Goal: Transaction & Acquisition: Purchase product/service

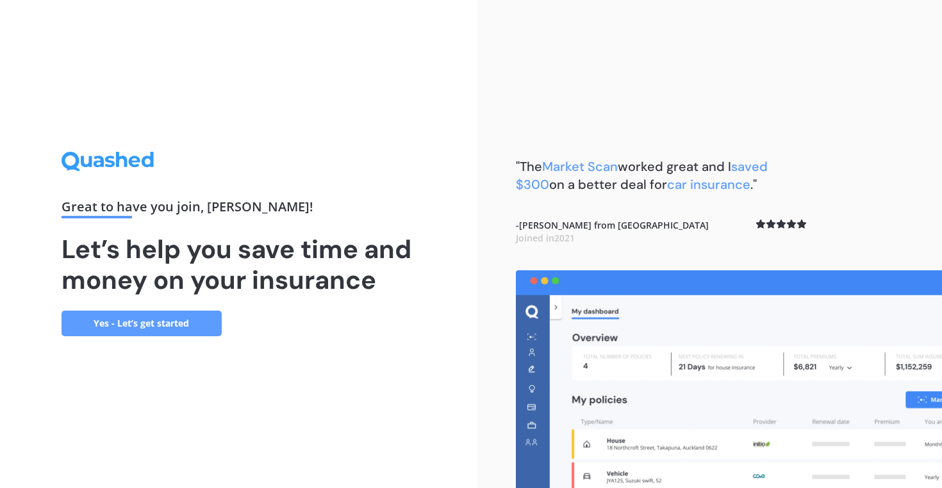
click at [103, 320] on link "Yes - Let’s get started" at bounding box center [142, 324] width 160 height 26
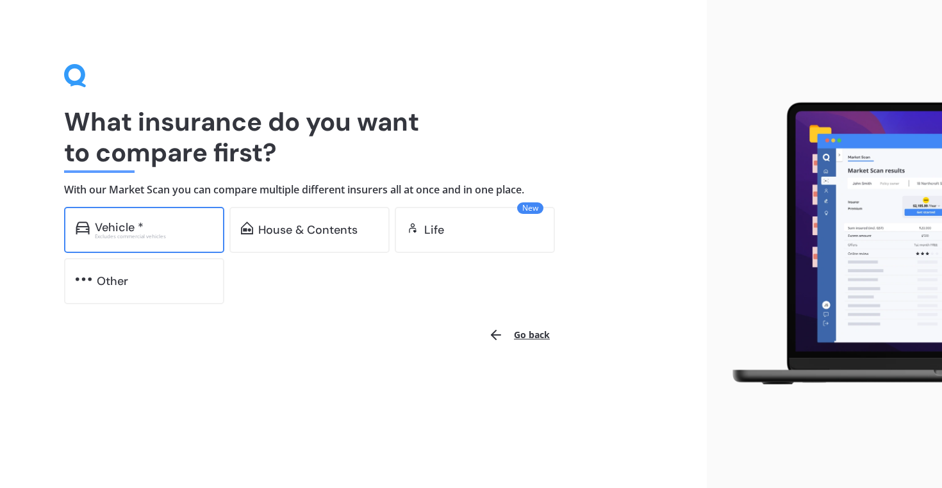
click at [138, 208] on div "Vehicle * Excludes commercial vehicles" at bounding box center [144, 230] width 160 height 46
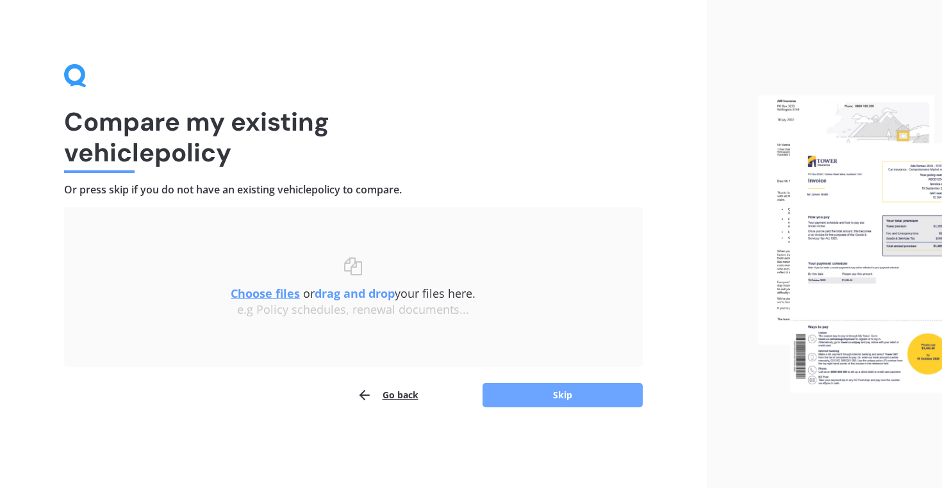
click at [588, 399] on button "Skip" at bounding box center [563, 395] width 160 height 24
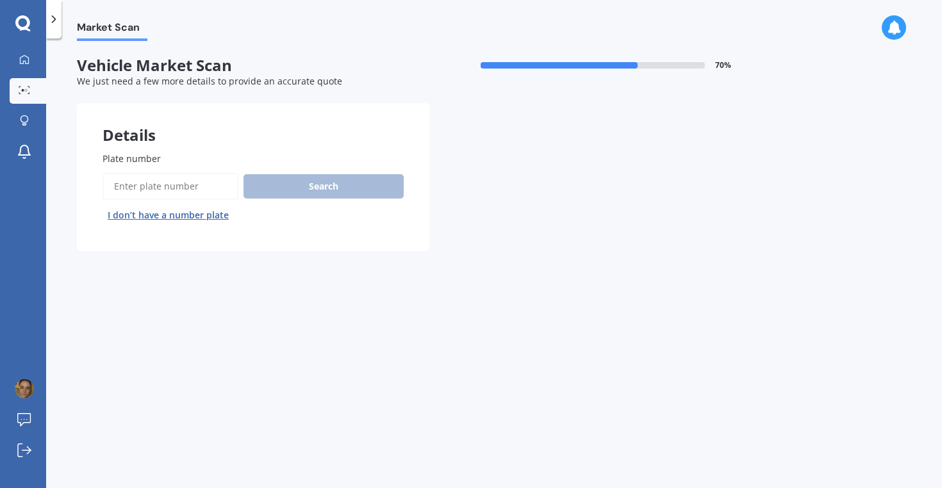
click at [160, 182] on input "Plate number" at bounding box center [171, 186] width 136 height 27
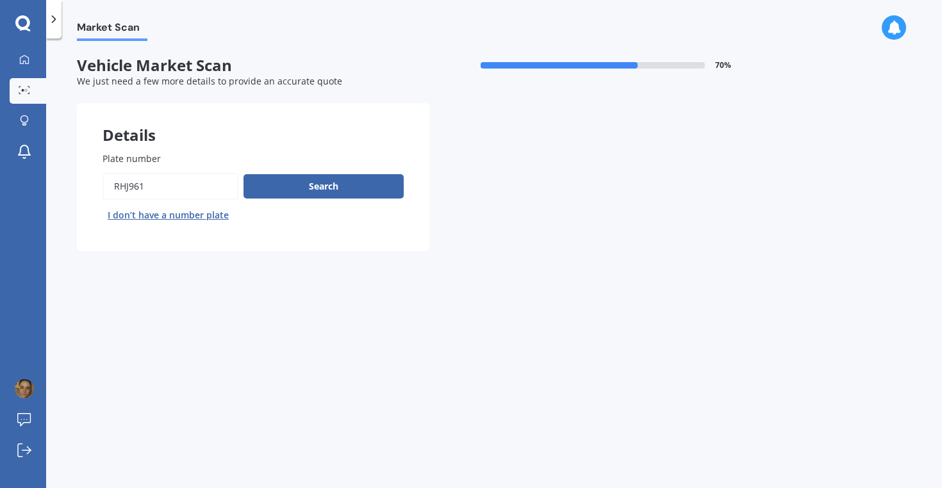
type input "rhj961"
click at [0, 0] on button "Next" at bounding box center [0, 0] width 0 height 0
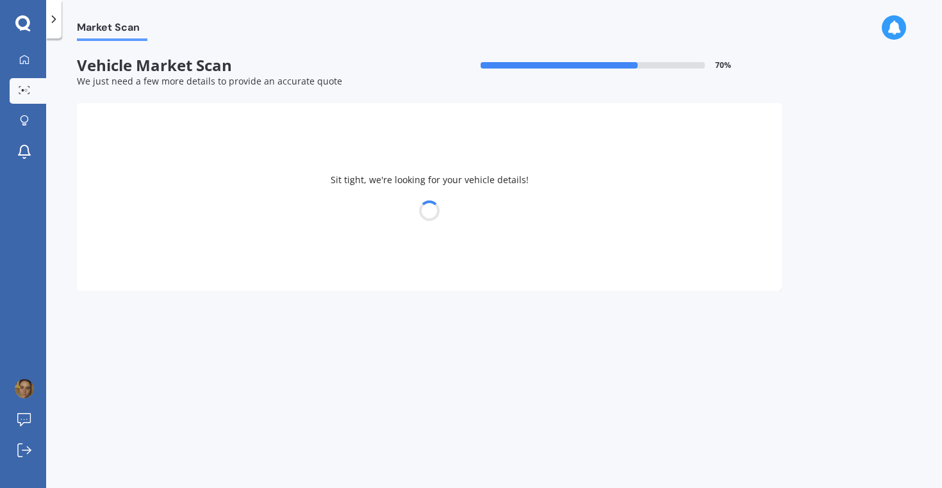
select select "TOYOTA"
select select "AQUA"
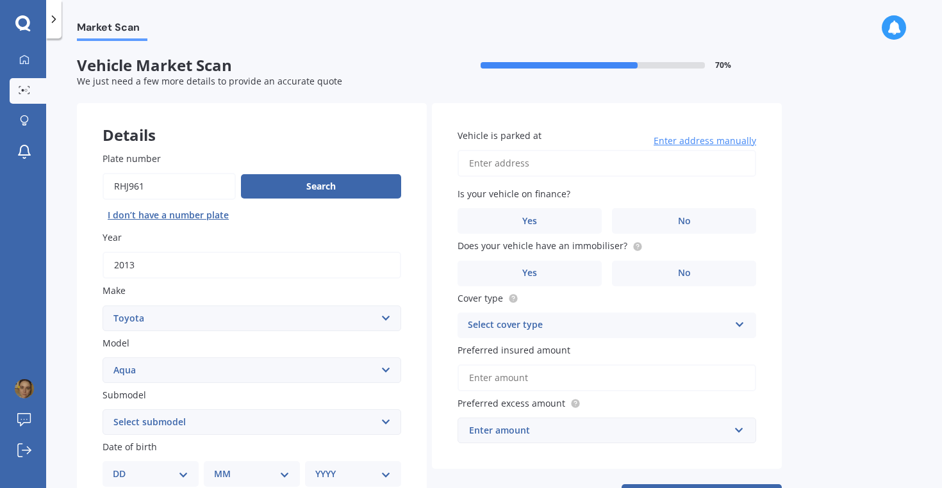
click at [303, 429] on select "Select submodel Hatchback Hybrid" at bounding box center [252, 423] width 299 height 26
click at [319, 425] on select "Select submodel Hatchback Hybrid" at bounding box center [252, 423] width 299 height 26
select select "HYBRID"
click at [908, 315] on div "Market Scan Vehicle Market Scan 70 % We just need a few more details to provide…" at bounding box center [494, 266] width 896 height 450
drag, startPoint x: 935, startPoint y: 243, endPoint x: 935, endPoint y: 321, distance: 78.2
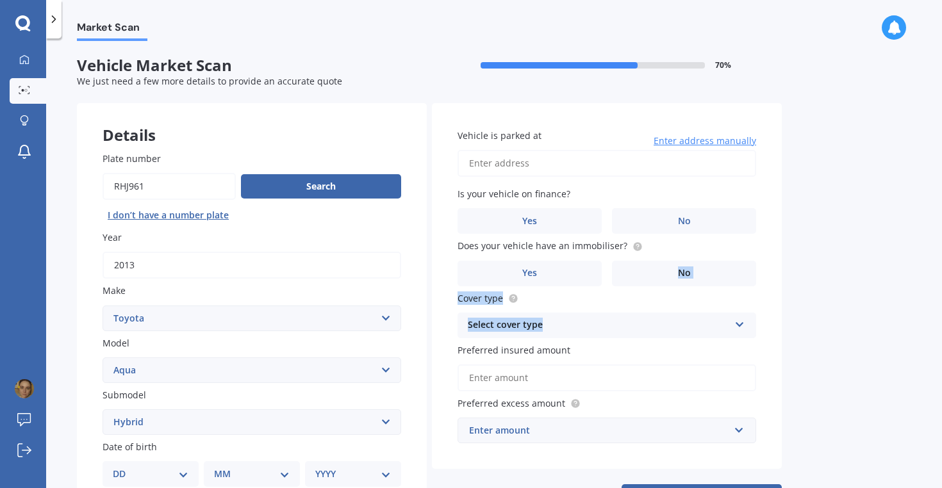
click at [935, 322] on div "Market Scan Vehicle Market Scan 70 % We just need a few more details to provide…" at bounding box center [494, 266] width 896 height 450
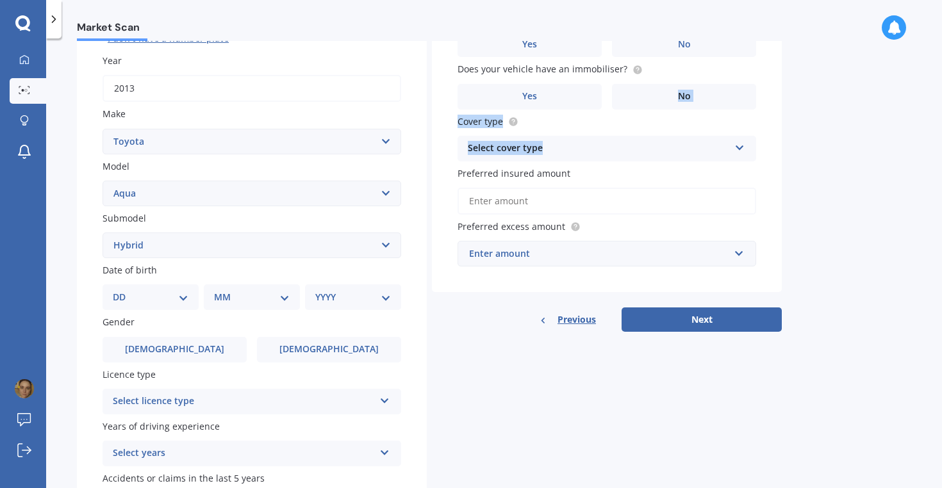
scroll to position [183, 0]
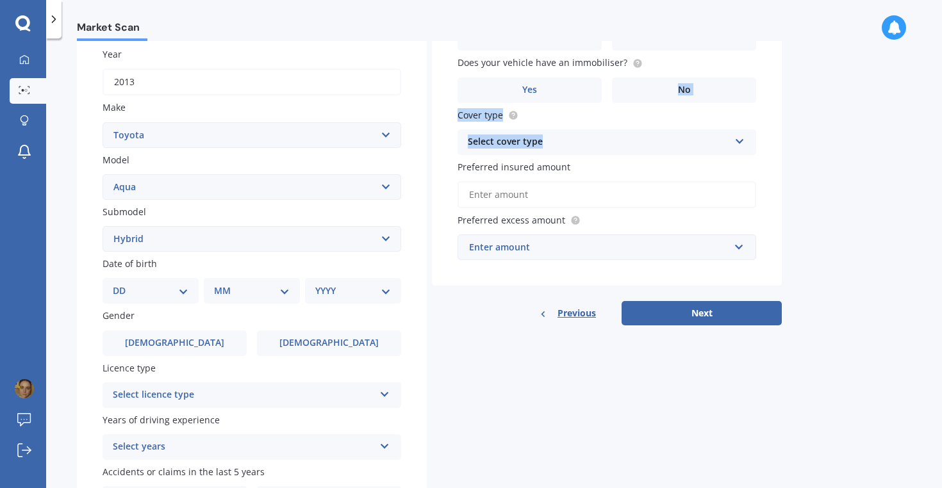
click at [183, 298] on select "DD 01 02 03 04 05 06 07 08 09 10 11 12 13 14 15 16 17 18 19 20 21 22 23 24 25 2…" at bounding box center [151, 291] width 76 height 14
select select "15"
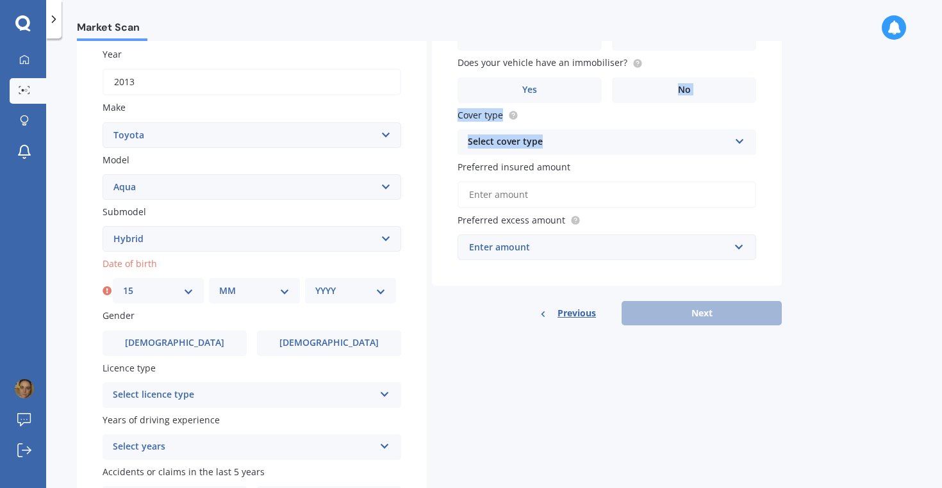
click at [230, 296] on select "MM 01 02 03 04 05 06 07 08 09 10 11 12" at bounding box center [254, 291] width 71 height 14
click at [368, 298] on select "YYYY 2025 2024 2023 2022 2021 2020 2019 2018 2017 2016 2015 2014 2013 2012 2011…" at bounding box center [350, 291] width 71 height 14
click at [277, 298] on select "MM 01 02 03 04 05 06 07 08 09 10 11 12" at bounding box center [254, 291] width 71 height 14
select select "07"
click at [333, 296] on select "YYYY 2025 2024 2023 2022 2021 2020 2019 2018 2017 2016 2015 2014 2013 2012 2011…" at bounding box center [350, 291] width 71 height 14
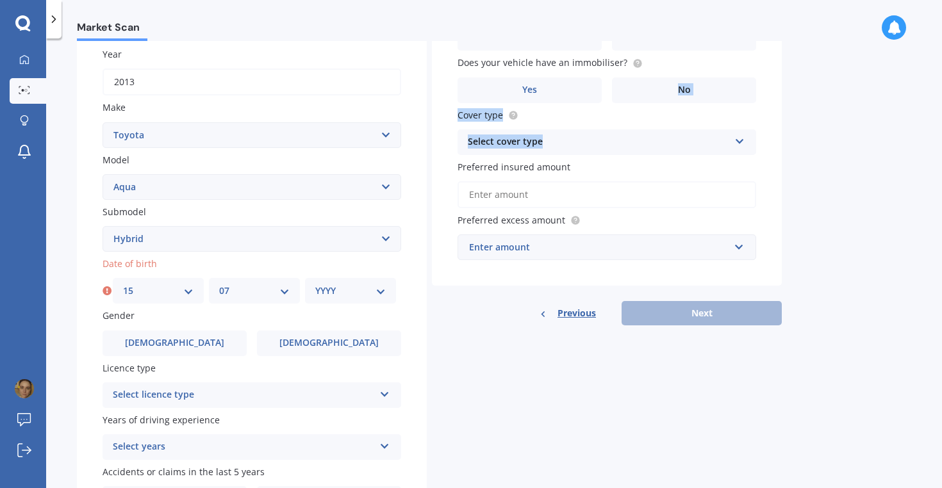
select select "1998"
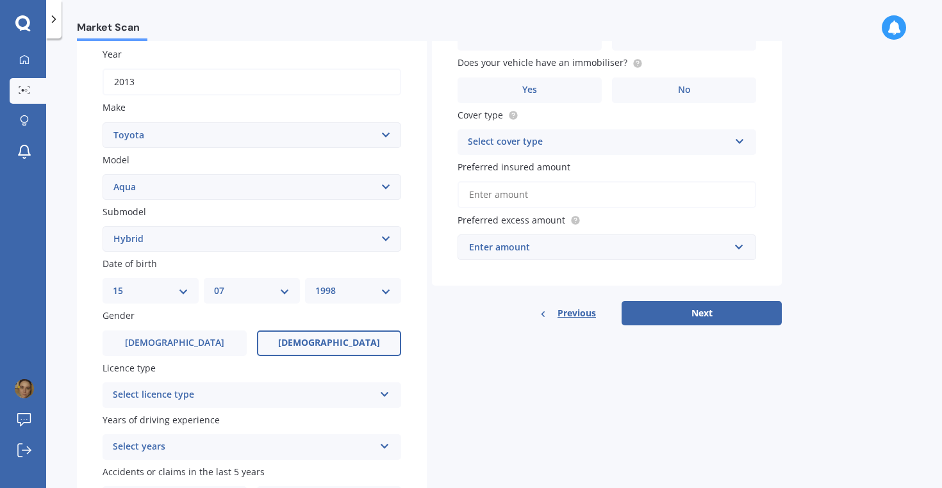
click at [301, 341] on label "Female" at bounding box center [329, 344] width 144 height 26
click at [0, 0] on input "Female" at bounding box center [0, 0] width 0 height 0
click at [301, 386] on div "Select licence type NZ Full NZ Restricted NZ Learners Australia United Kingdom …" at bounding box center [252, 396] width 299 height 26
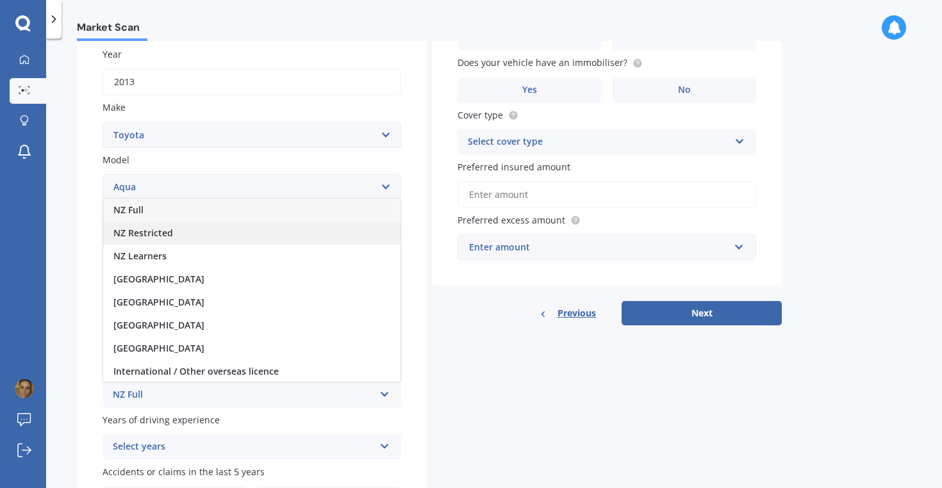
click at [255, 230] on div "NZ Restricted" at bounding box center [251, 233] width 297 height 23
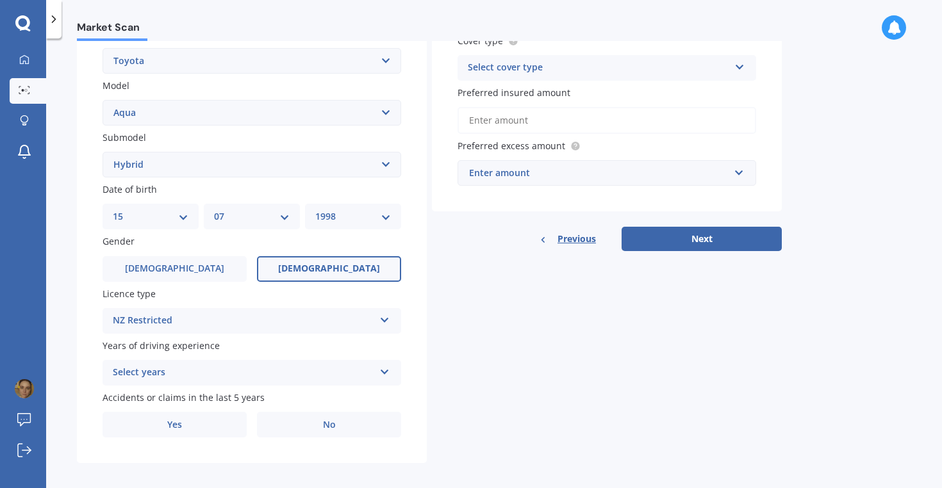
scroll to position [269, 0]
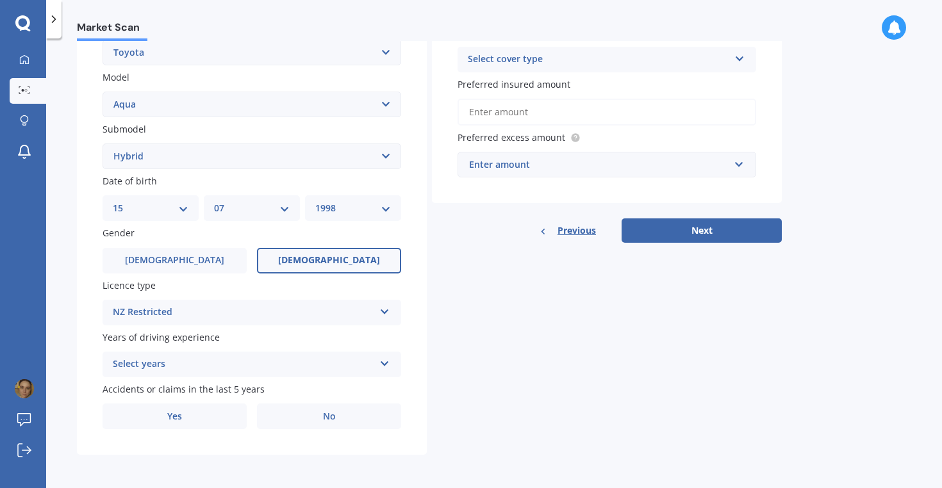
click at [394, 360] on div "Select years 5 or more years 4 years 3 years 2 years 1 year" at bounding box center [252, 365] width 299 height 26
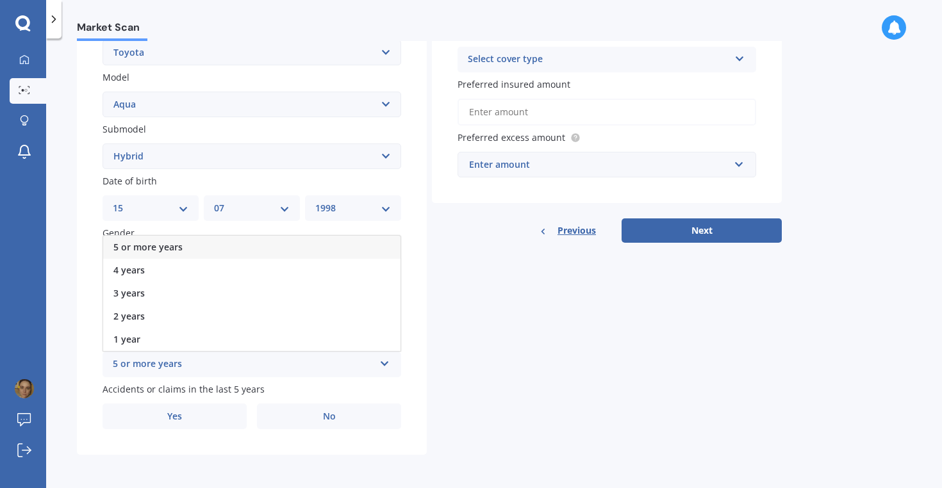
click at [211, 249] on div "5 or more years" at bounding box center [251, 247] width 297 height 23
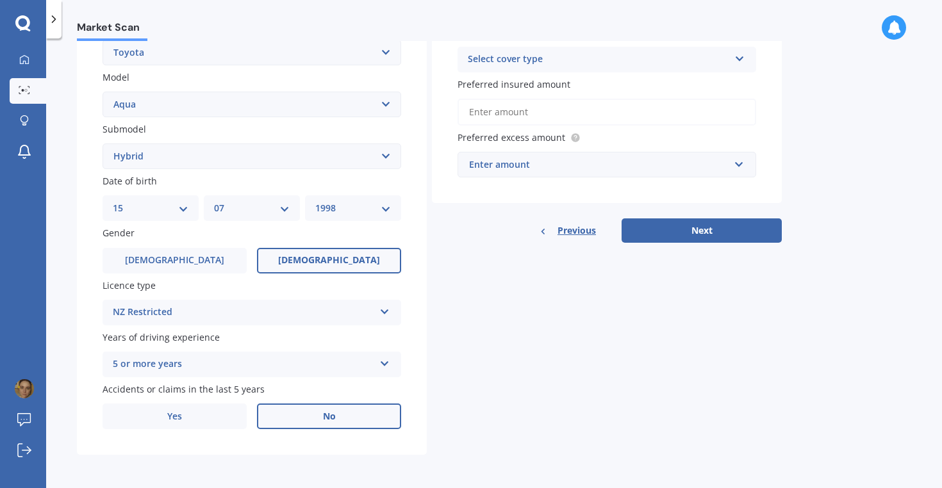
click at [290, 421] on label "No" at bounding box center [329, 417] width 144 height 26
click at [0, 0] on input "No" at bounding box center [0, 0] width 0 height 0
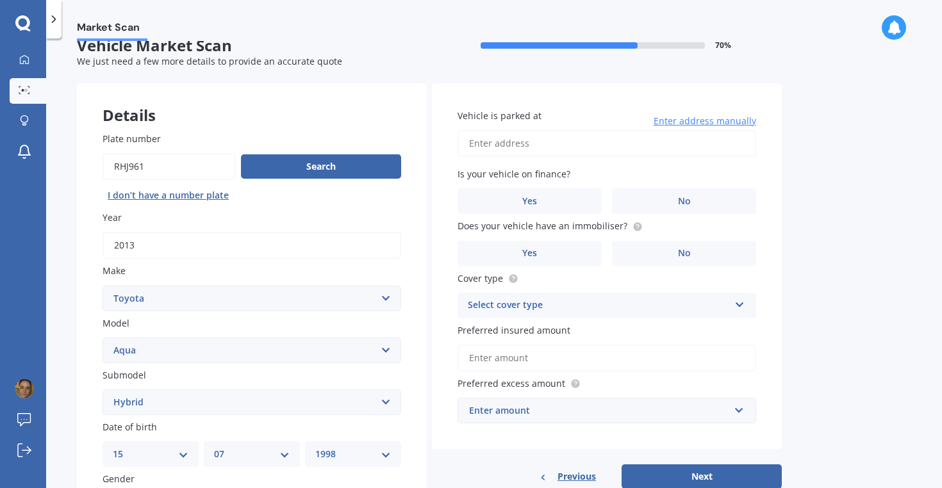
scroll to position [21, 0]
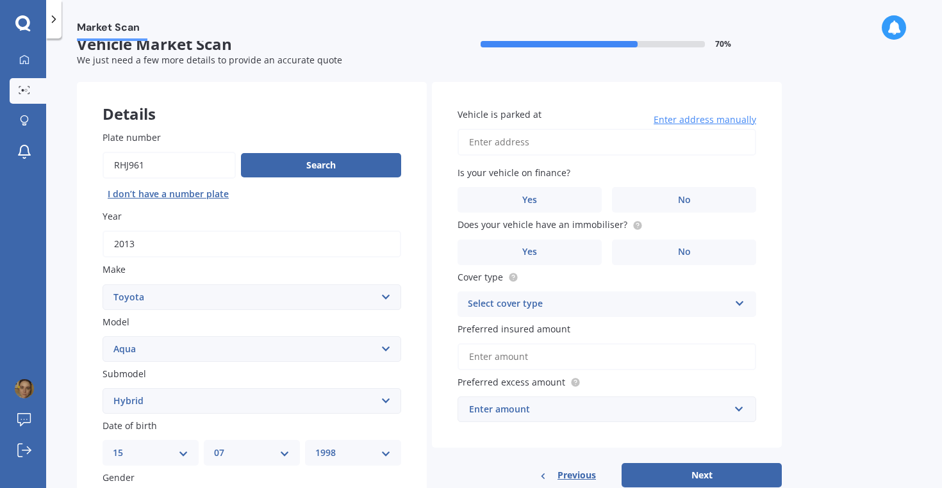
click at [678, 138] on input "Vehicle is parked at" at bounding box center [607, 142] width 299 height 27
type input "4 Shakespeare Street, Stratford 4332"
click at [554, 192] on label "Yes" at bounding box center [530, 200] width 144 height 26
click at [0, 0] on input "Yes" at bounding box center [0, 0] width 0 height 0
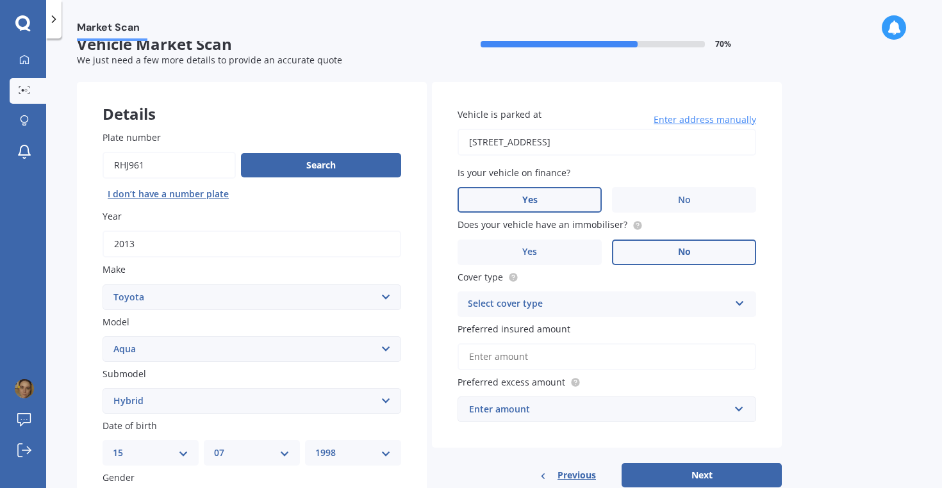
click at [646, 251] on label "No" at bounding box center [684, 253] width 144 height 26
click at [0, 0] on input "No" at bounding box center [0, 0] width 0 height 0
click at [646, 306] on div "Select cover type" at bounding box center [599, 304] width 262 height 15
click at [638, 328] on div "Comprehensive" at bounding box center [606, 329] width 297 height 23
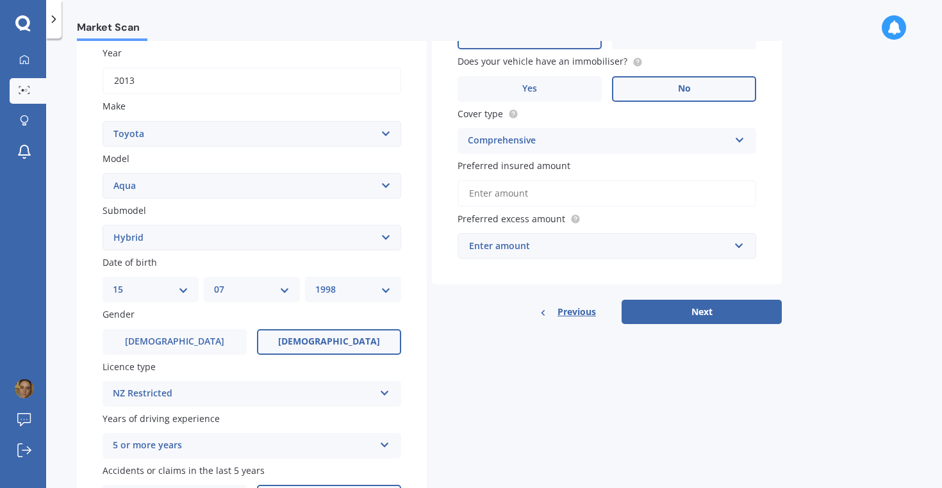
scroll to position [196, 0]
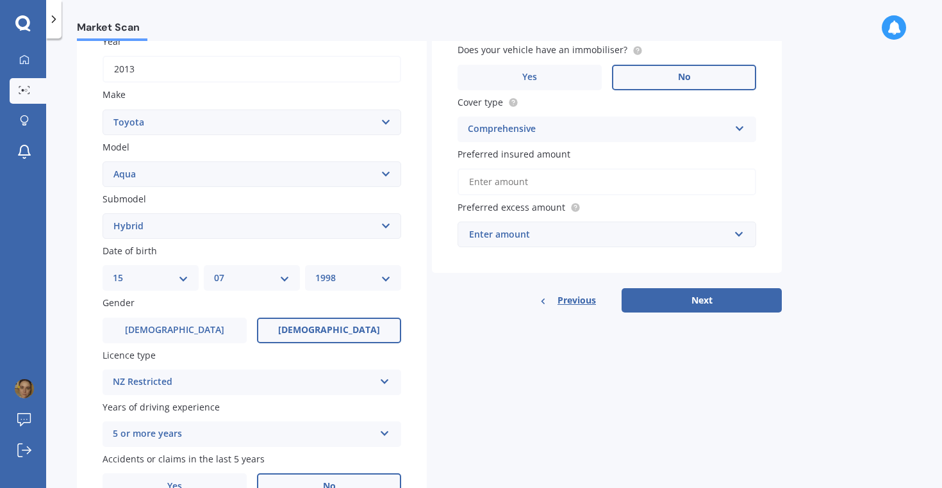
click at [671, 185] on input "Preferred insured amount" at bounding box center [607, 182] width 299 height 27
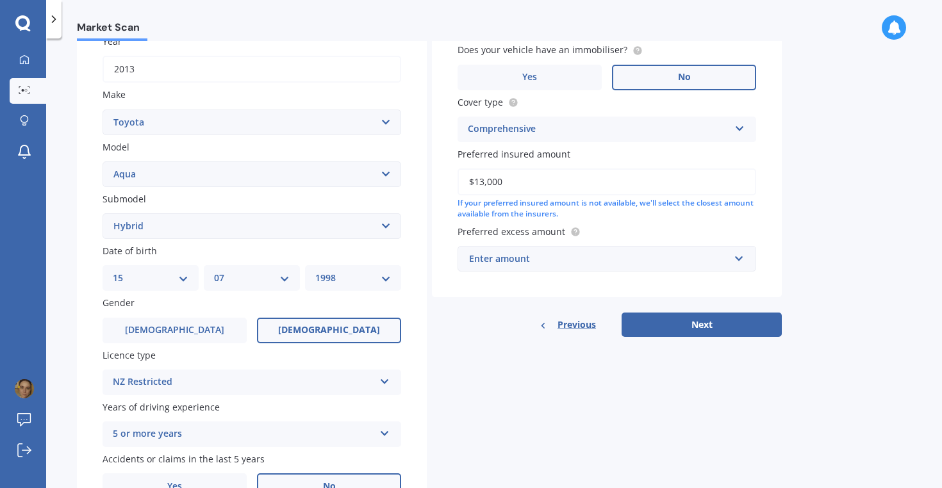
type input "$13,000"
click at [678, 260] on div "Enter amount" at bounding box center [599, 259] width 260 height 14
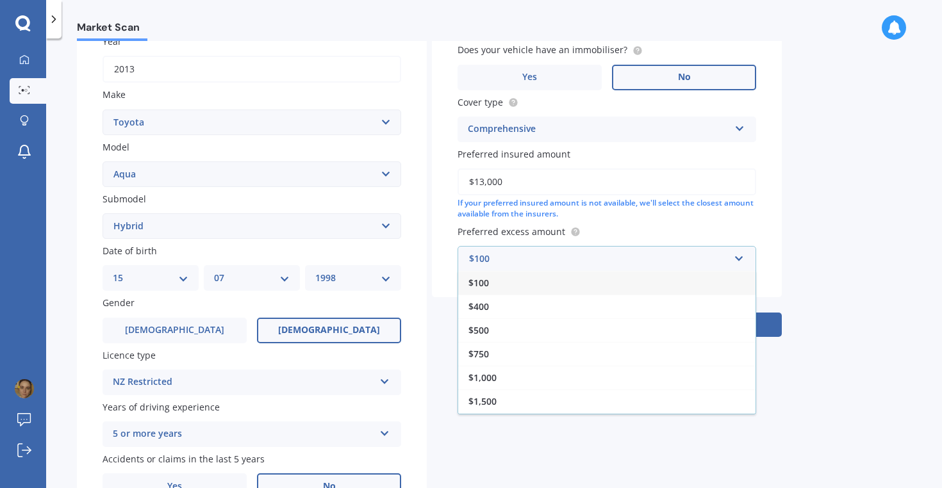
click at [778, 296] on div "Vehicle is parked at 4 Shakespeare Street, Stratford 4332 Enter address manuall…" at bounding box center [607, 102] width 350 height 390
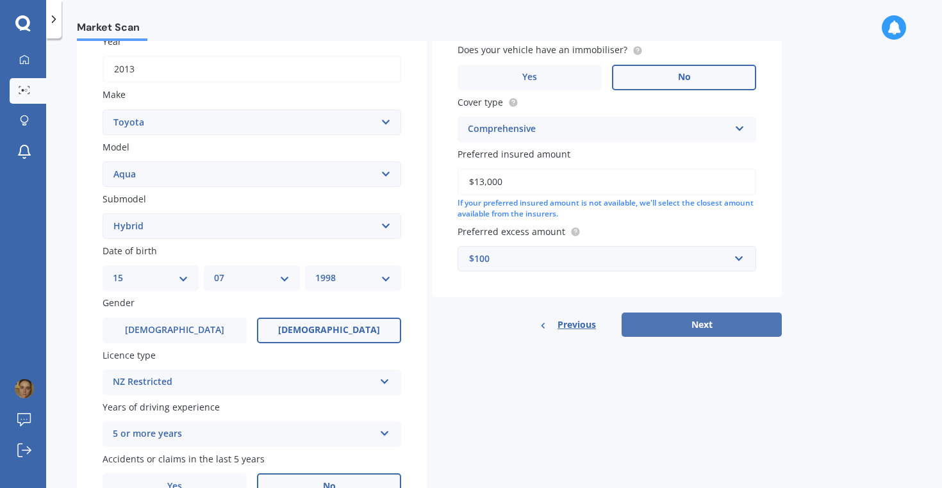
click at [759, 321] on button "Next" at bounding box center [702, 325] width 160 height 24
select select "15"
select select "07"
select select "1998"
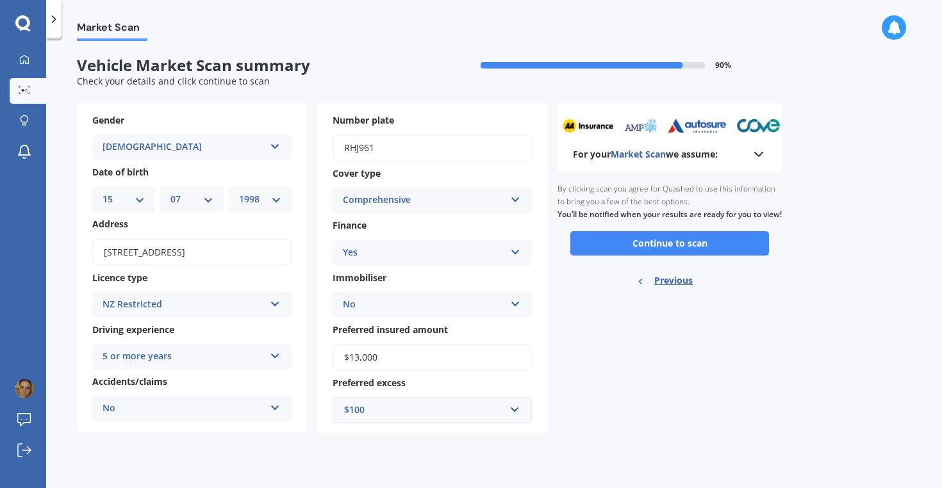
scroll to position [0, 0]
click at [721, 247] on button "Continue to scan" at bounding box center [670, 243] width 199 height 24
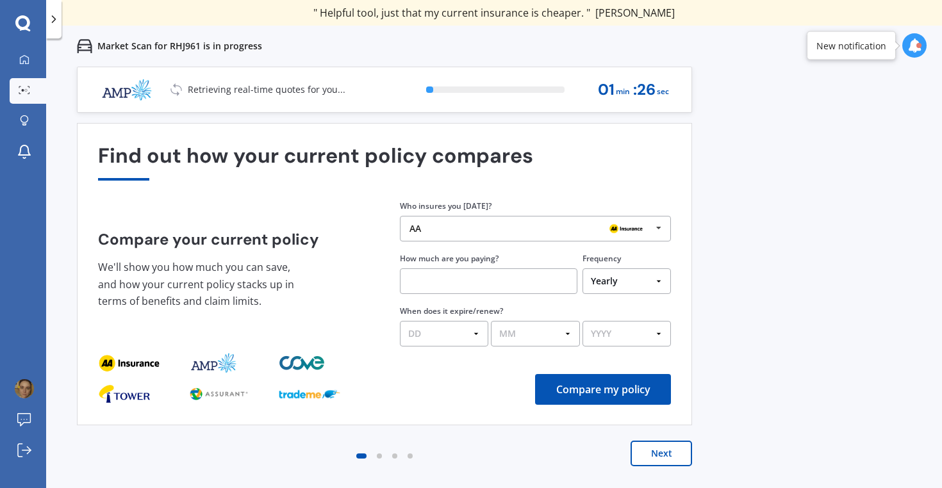
click at [640, 279] on select "Yearly Six-Monthly Quarterly Monthly Fortnightly Weekly One-Off" at bounding box center [627, 282] width 88 height 26
select select "Fortnightly"
click at [536, 285] on input "text" at bounding box center [489, 282] width 178 height 26
type input "$44.78"
click at [484, 339] on select "DD 01 02 03 04 05 06 07 08 09 10 11 12 13 14 15 16 17 18 19 20 21 22 23 24 25 2…" at bounding box center [444, 334] width 88 height 26
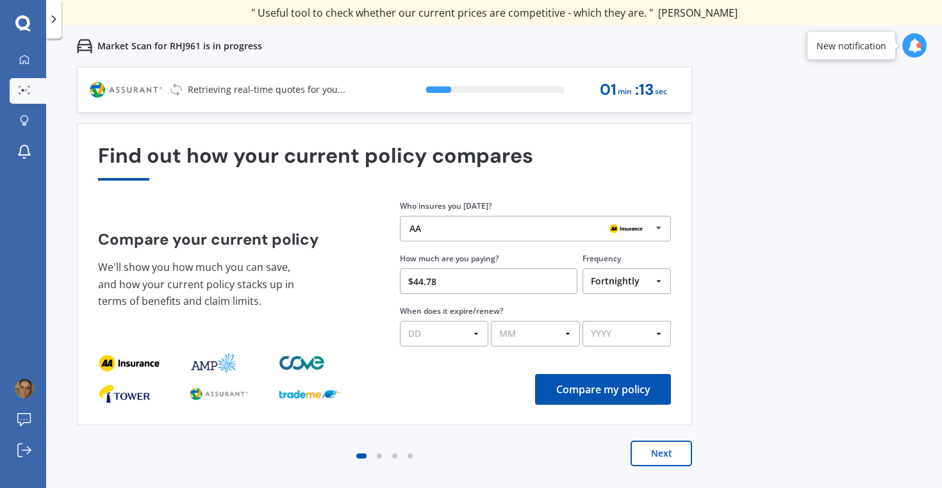
click at [592, 399] on button "Compare my policy" at bounding box center [603, 389] width 136 height 31
click at [473, 334] on select "DD 01 02 03 04 05 06 07 08 09 10 11 12 13 14 15 16 17 18 19 20 21 22 23 24 25 2…" at bounding box center [444, 334] width 88 height 26
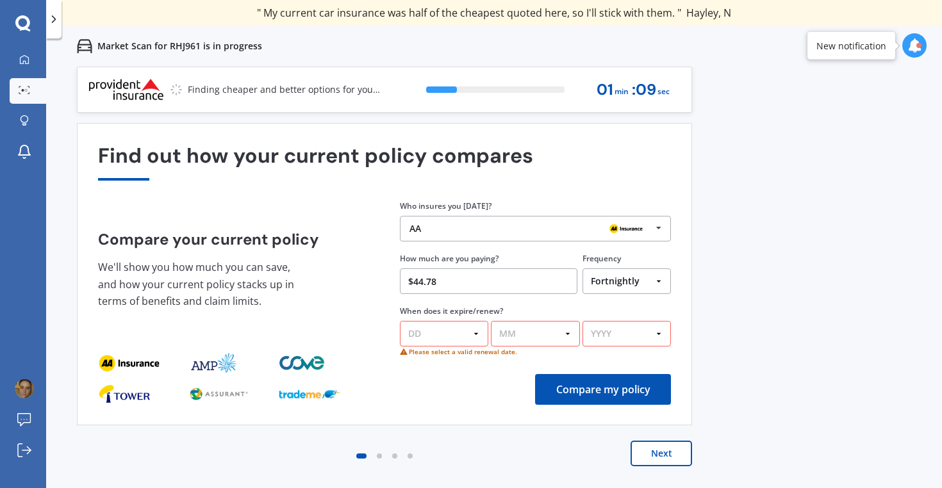
select select "08"
click at [519, 346] on select "MM 01 02 03 04 05 06 07 08 09 10 11 12" at bounding box center [535, 334] width 88 height 26
select select "08"
click at [616, 328] on select "YYYY 2026 2025 2024" at bounding box center [627, 334] width 88 height 26
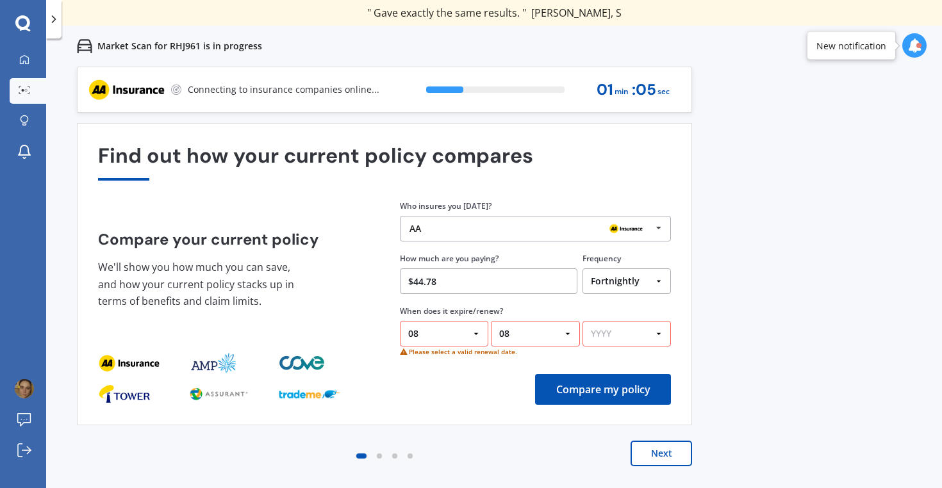
select select "2026"
click at [598, 383] on button "Compare my policy" at bounding box center [603, 389] width 136 height 31
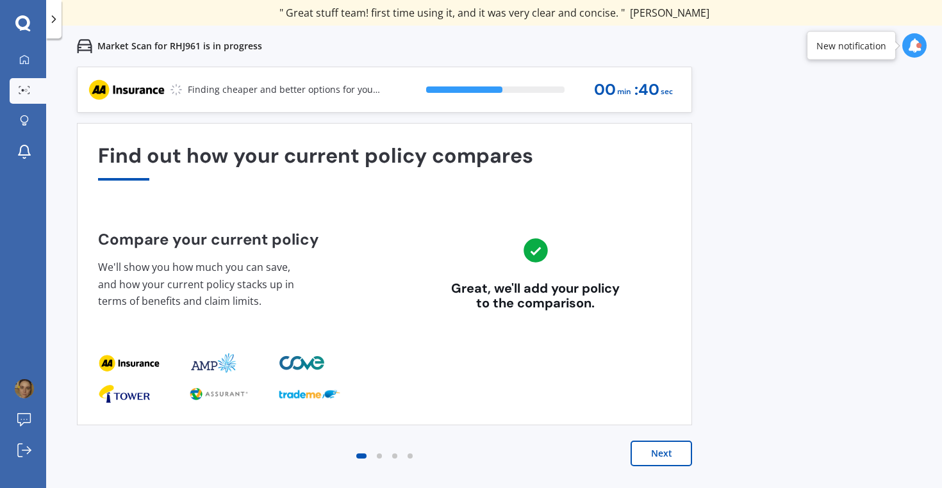
click at [669, 458] on button "Next" at bounding box center [662, 454] width 62 height 26
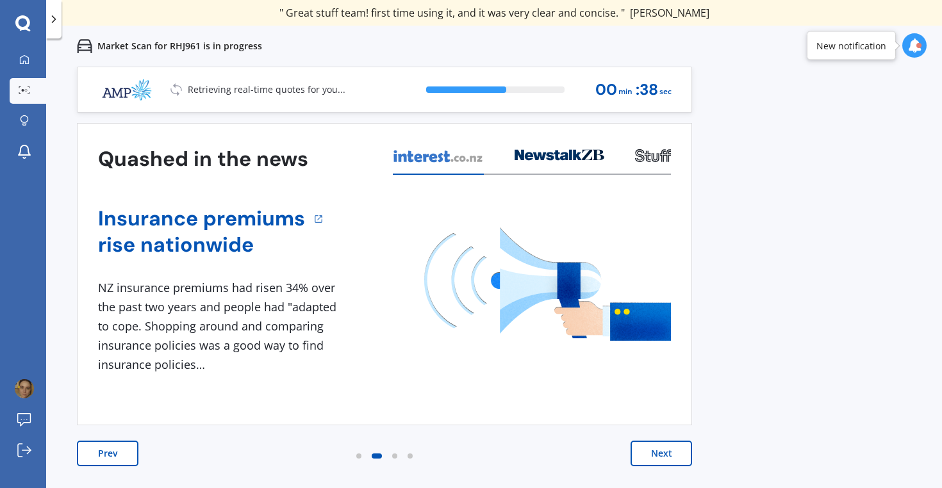
click at [669, 458] on button "Next" at bounding box center [662, 454] width 62 height 26
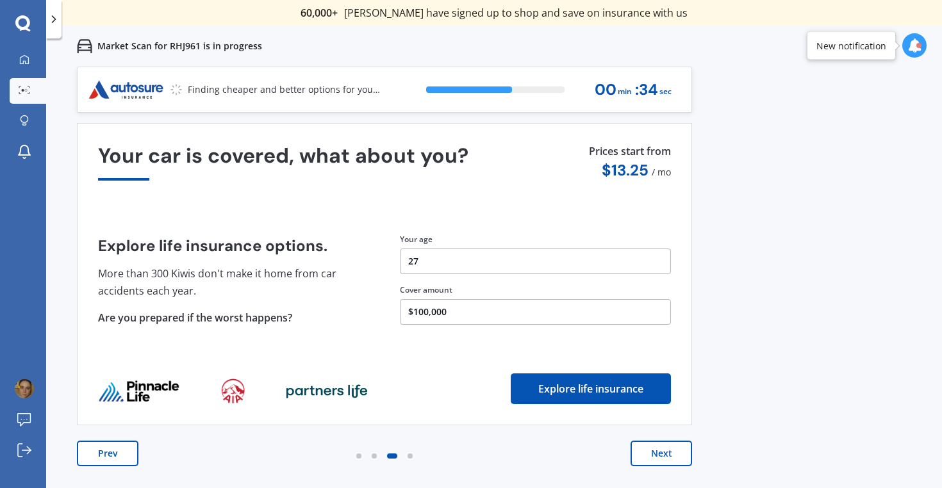
click at [672, 453] on button "Next" at bounding box center [662, 454] width 62 height 26
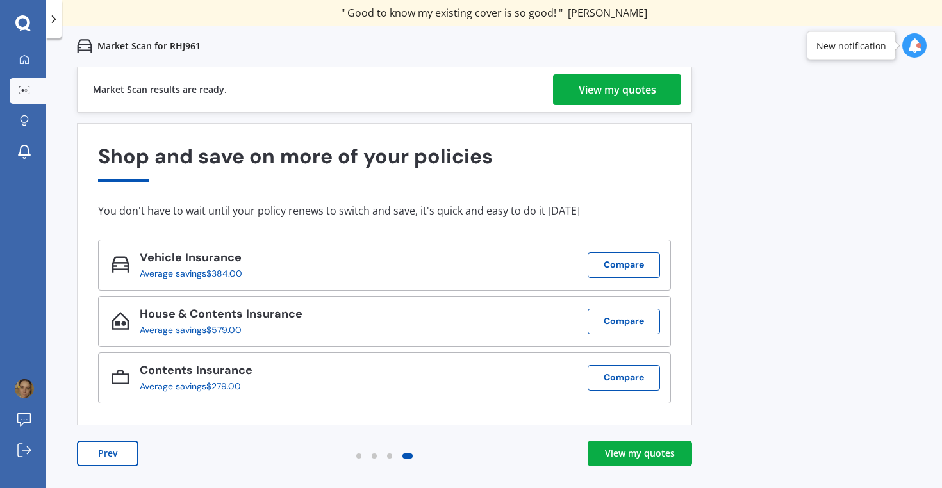
click at [667, 464] on link "View my quotes" at bounding box center [640, 454] width 104 height 26
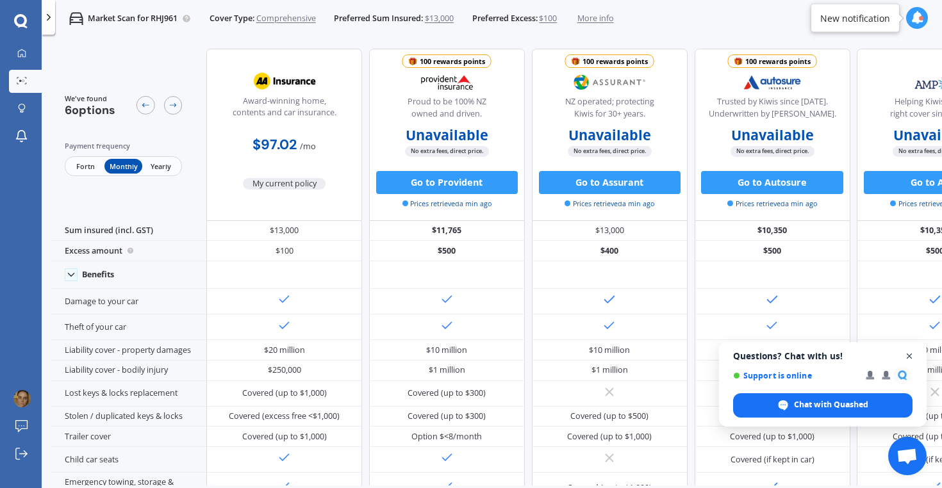
click at [911, 360] on span "Open chat" at bounding box center [910, 357] width 16 height 16
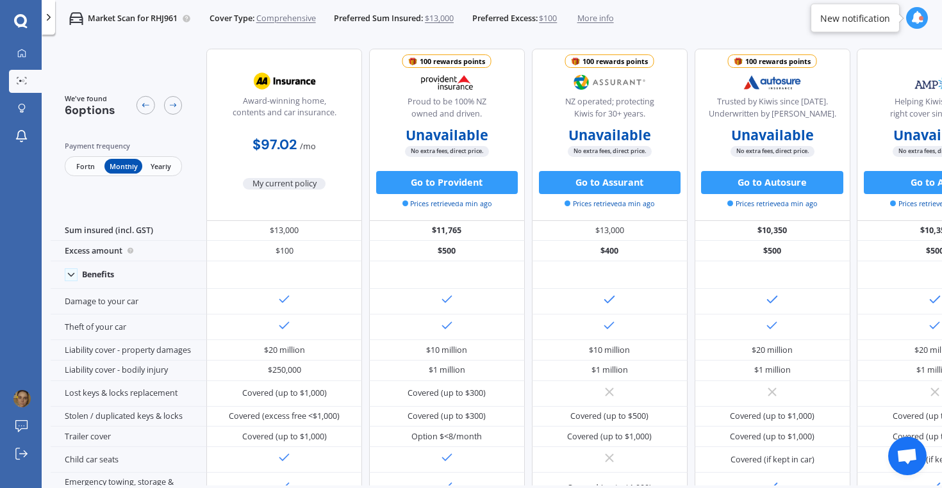
click at [83, 160] on span "Fortn" at bounding box center [86, 166] width 38 height 15
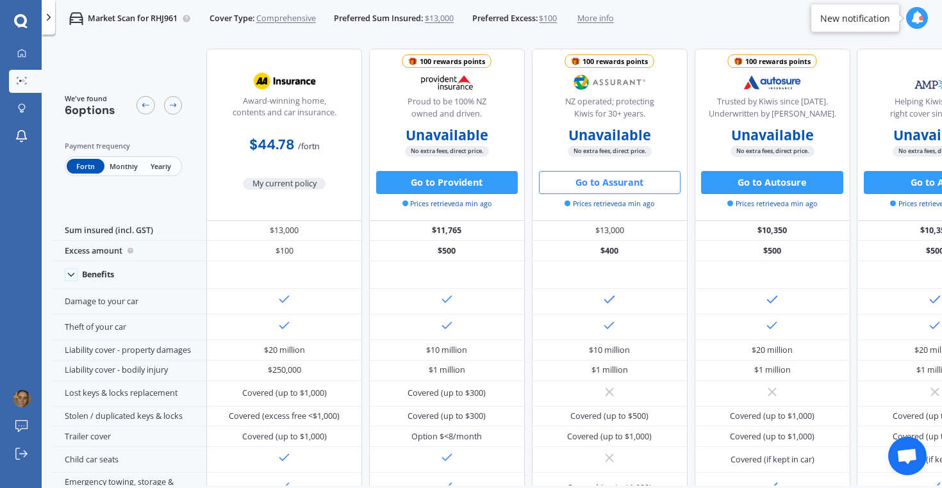
click at [627, 185] on button "Go to Assurant" at bounding box center [610, 182] width 142 height 23
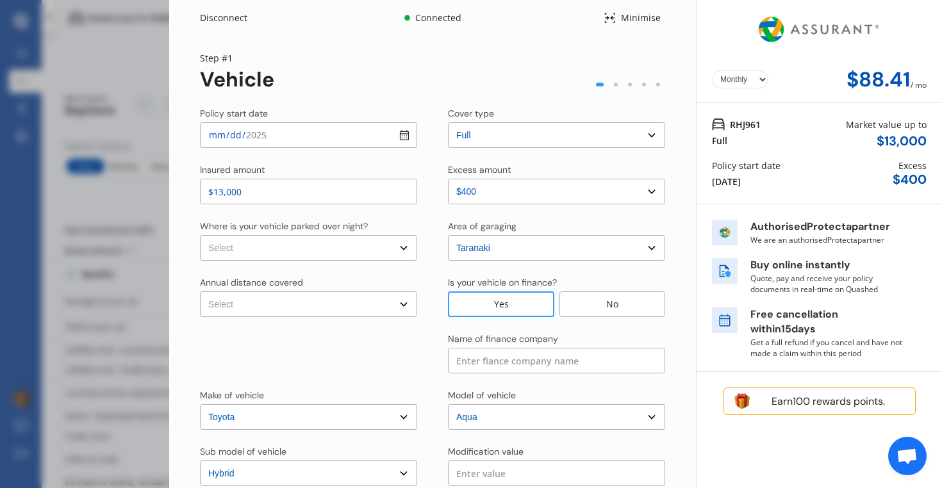
click at [735, 78] on select "Yearly Monthly" at bounding box center [740, 80] width 56 height 18
click at [738, 77] on select "Yearly Monthly" at bounding box center [740, 80] width 56 height 18
click at [738, 84] on select "Yearly Monthly" at bounding box center [740, 80] width 56 height 18
select select "Monthly"
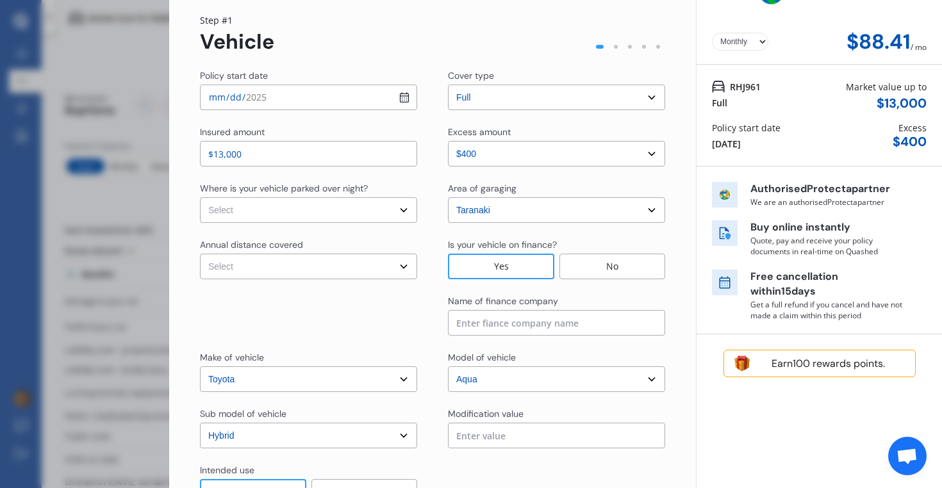
scroll to position [37, 0]
click at [372, 258] on select "Select Low (less than 15,000km per year) Average (15,000-30,000km per year) Hig…" at bounding box center [308, 268] width 217 height 26
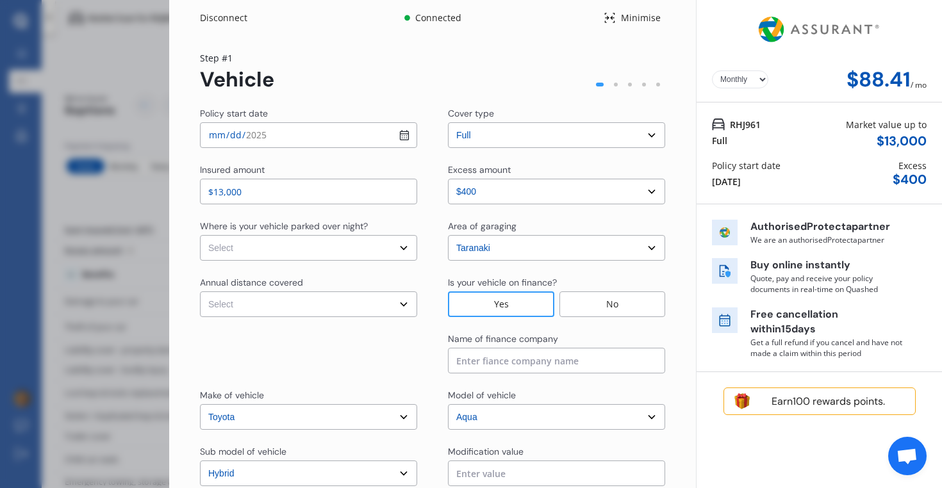
click at [826, 27] on img at bounding box center [819, 29] width 129 height 49
click at [153, 111] on div "Disconnect Connected Minimise Yearly Monthly $88.41 / mo Step # 1 Vehicle Polic…" at bounding box center [471, 244] width 942 height 488
click at [160, 80] on div "Disconnect Connected Minimise Yearly Monthly $88.41 / mo Step # 1 Vehicle Polic…" at bounding box center [471, 244] width 942 height 488
click at [640, 17] on div "Minimise" at bounding box center [640, 18] width 49 height 13
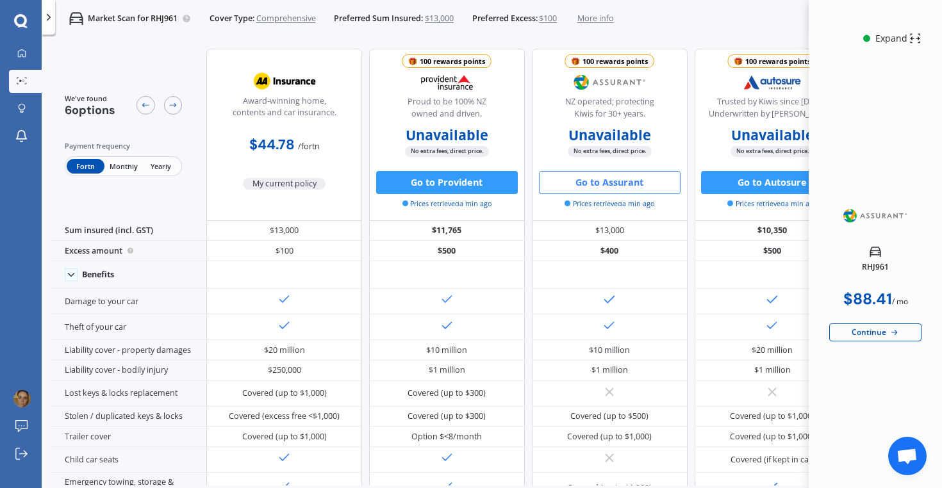
click at [128, 165] on span "Monthly" at bounding box center [123, 166] width 38 height 15
